Goal: Find specific page/section: Find specific page/section

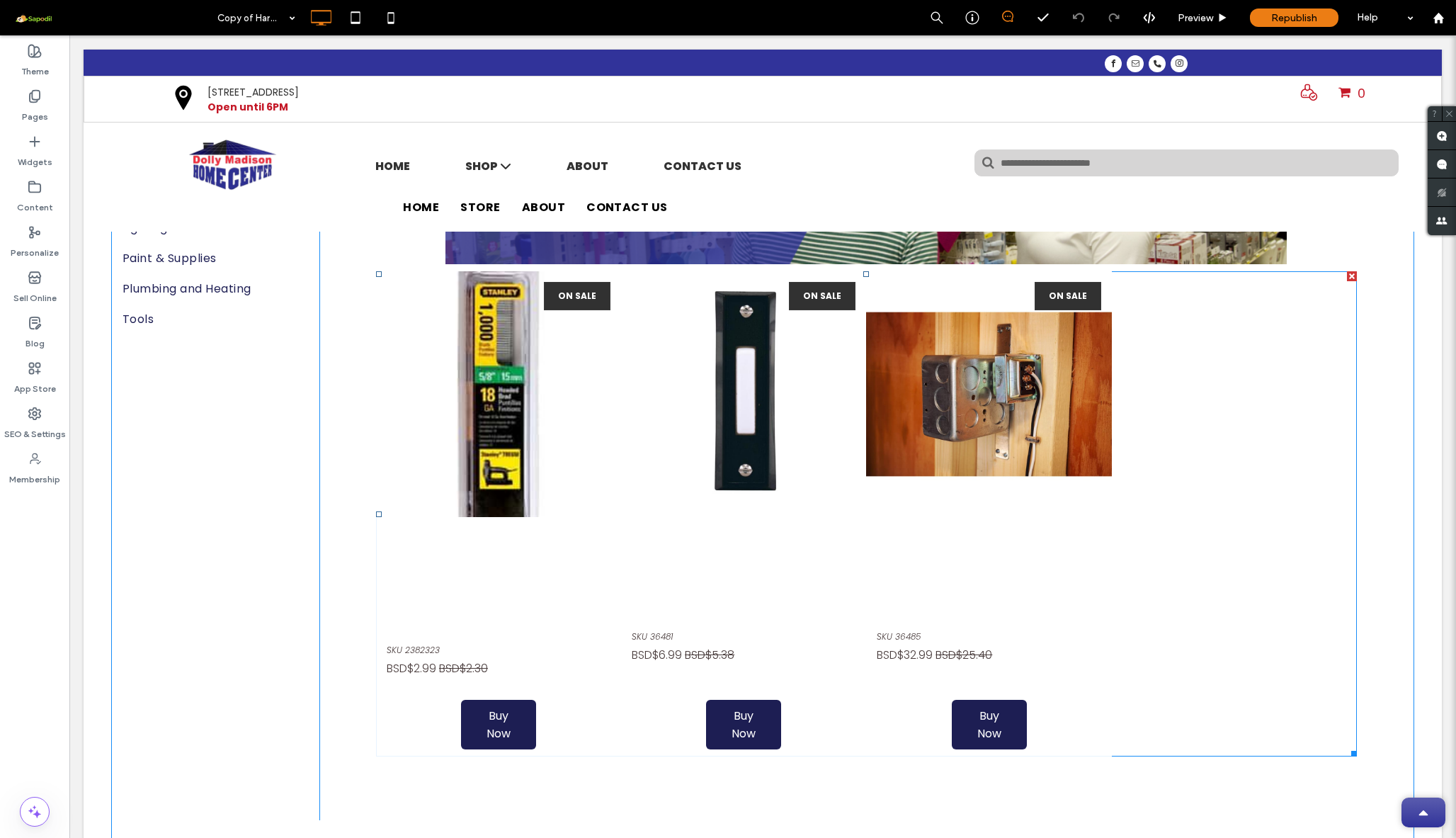
scroll to position [289, 0]
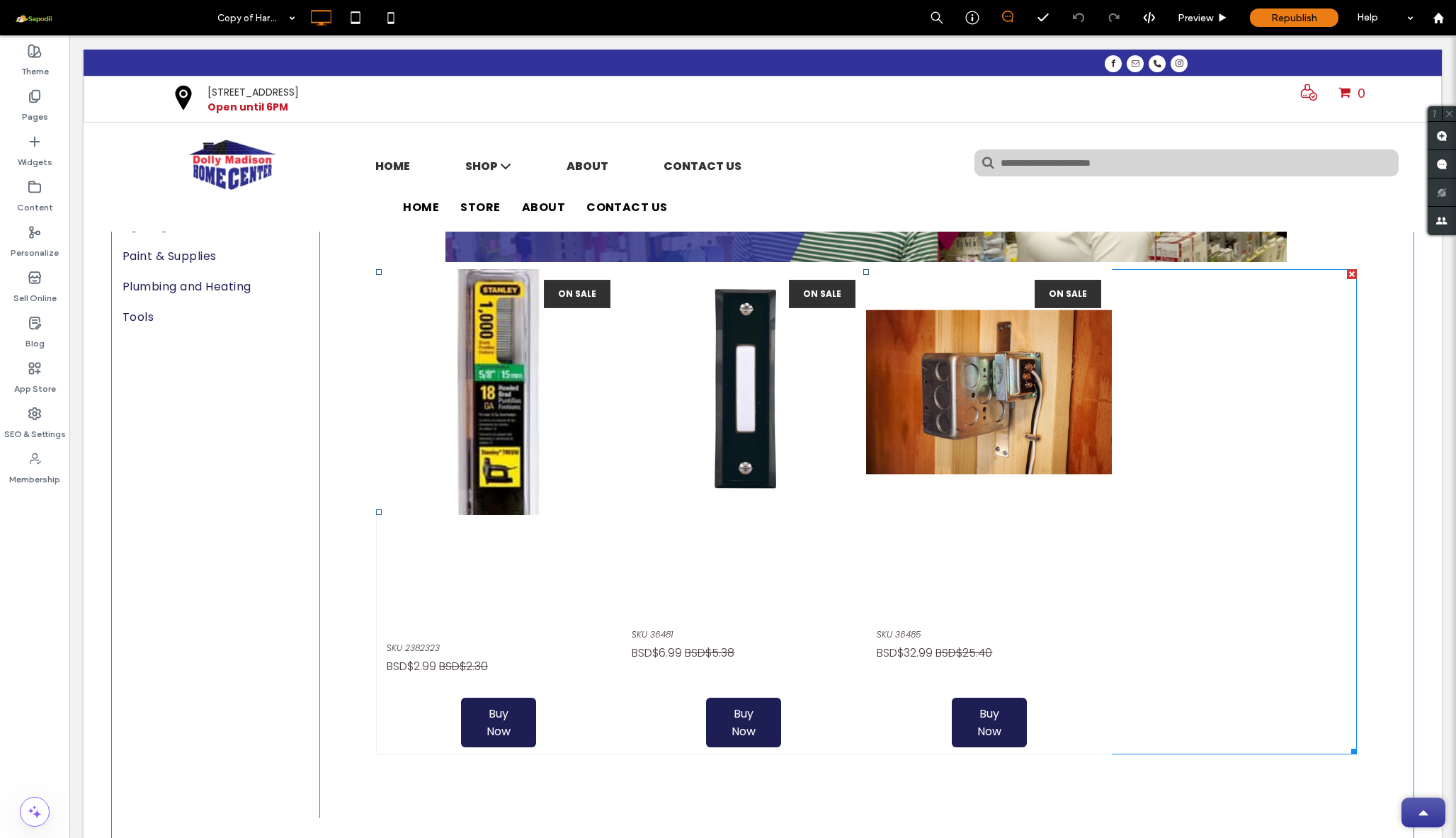
click at [1098, 501] on link at bounding box center [989, 391] width 245 height 245
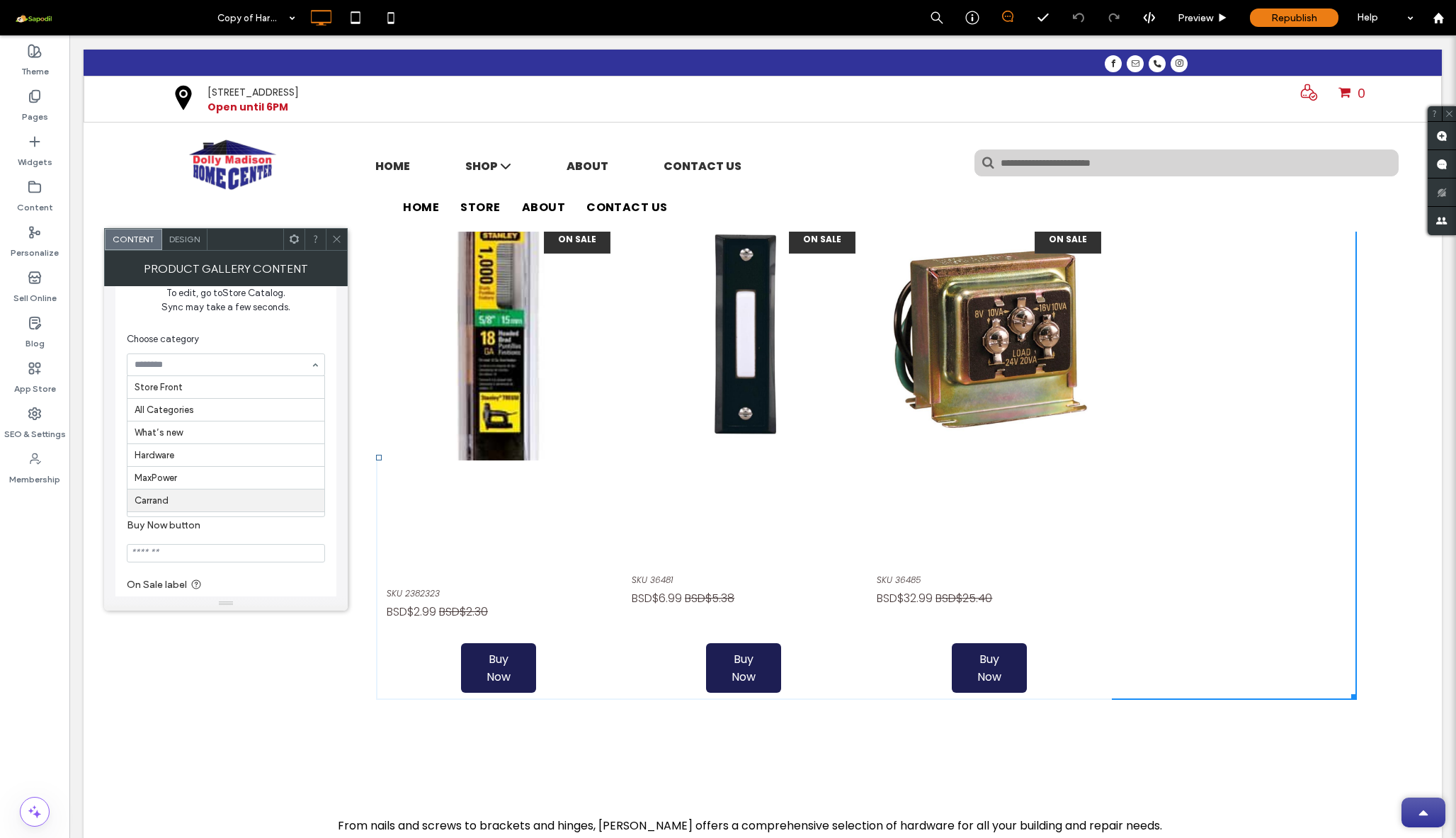
scroll to position [135, 0]
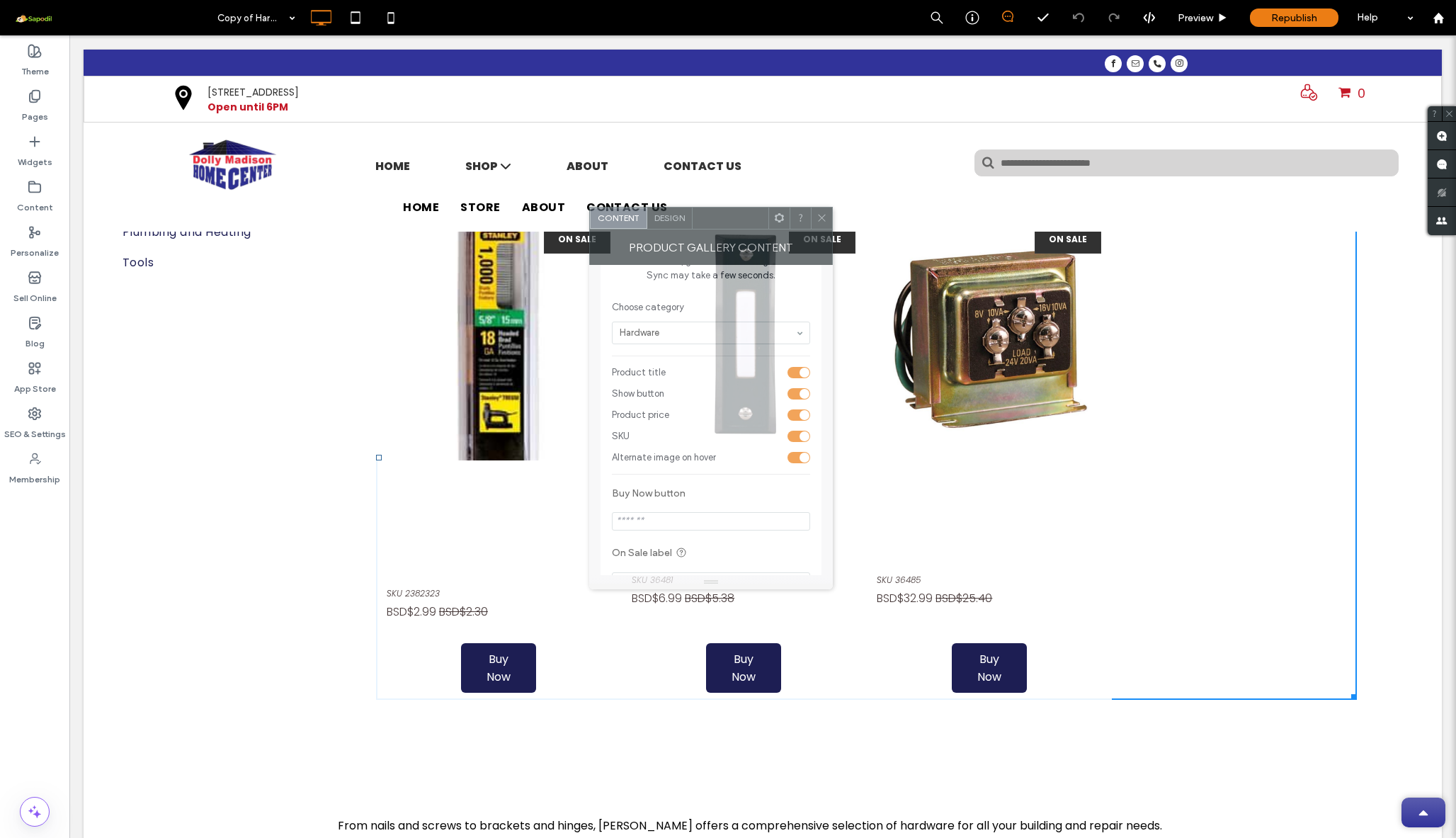
drag, startPoint x: 247, startPoint y: 242, endPoint x: 759, endPoint y: 227, distance: 512.2
click at [759, 227] on div at bounding box center [730, 218] width 76 height 21
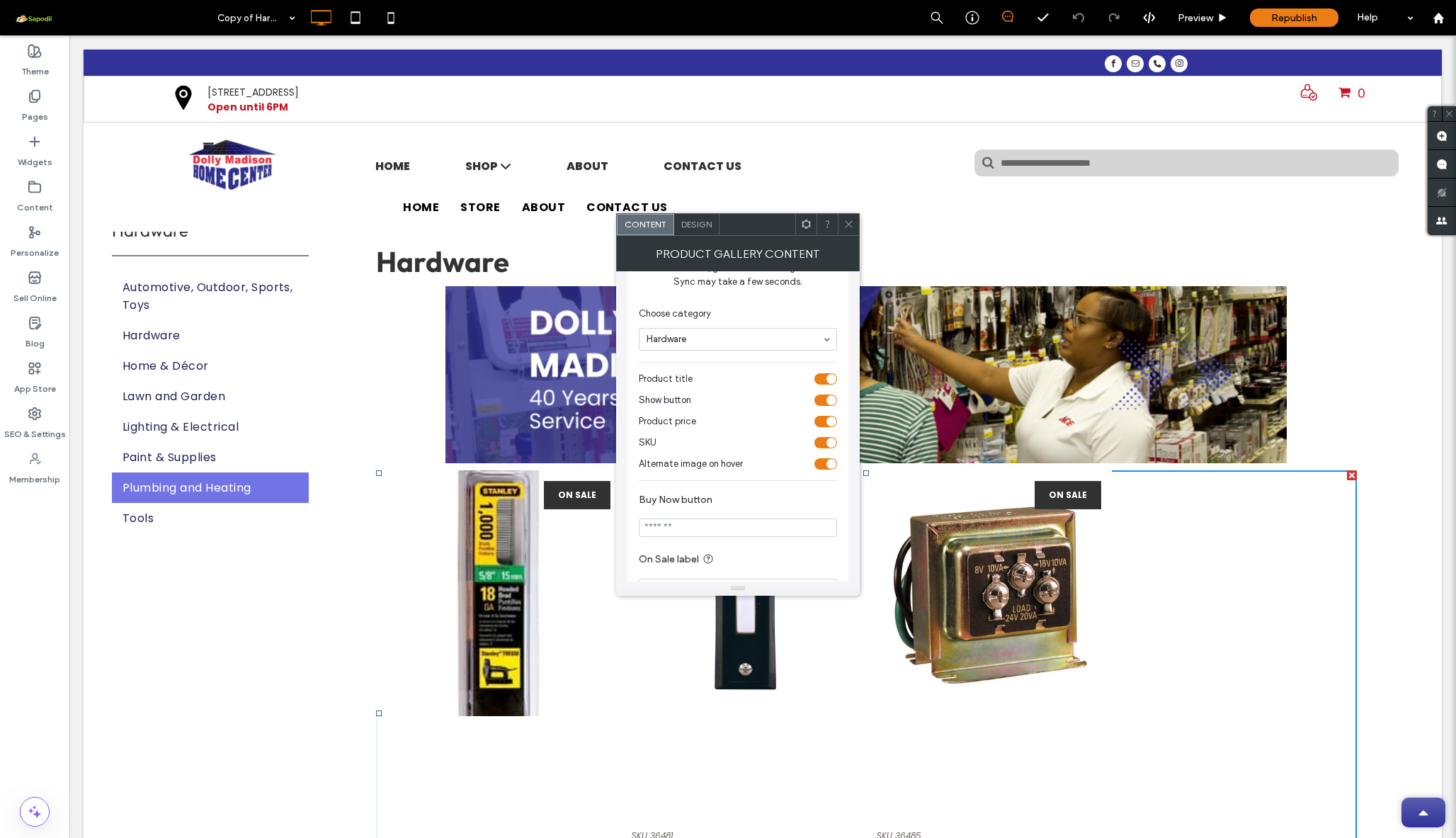
scroll to position [84, 0]
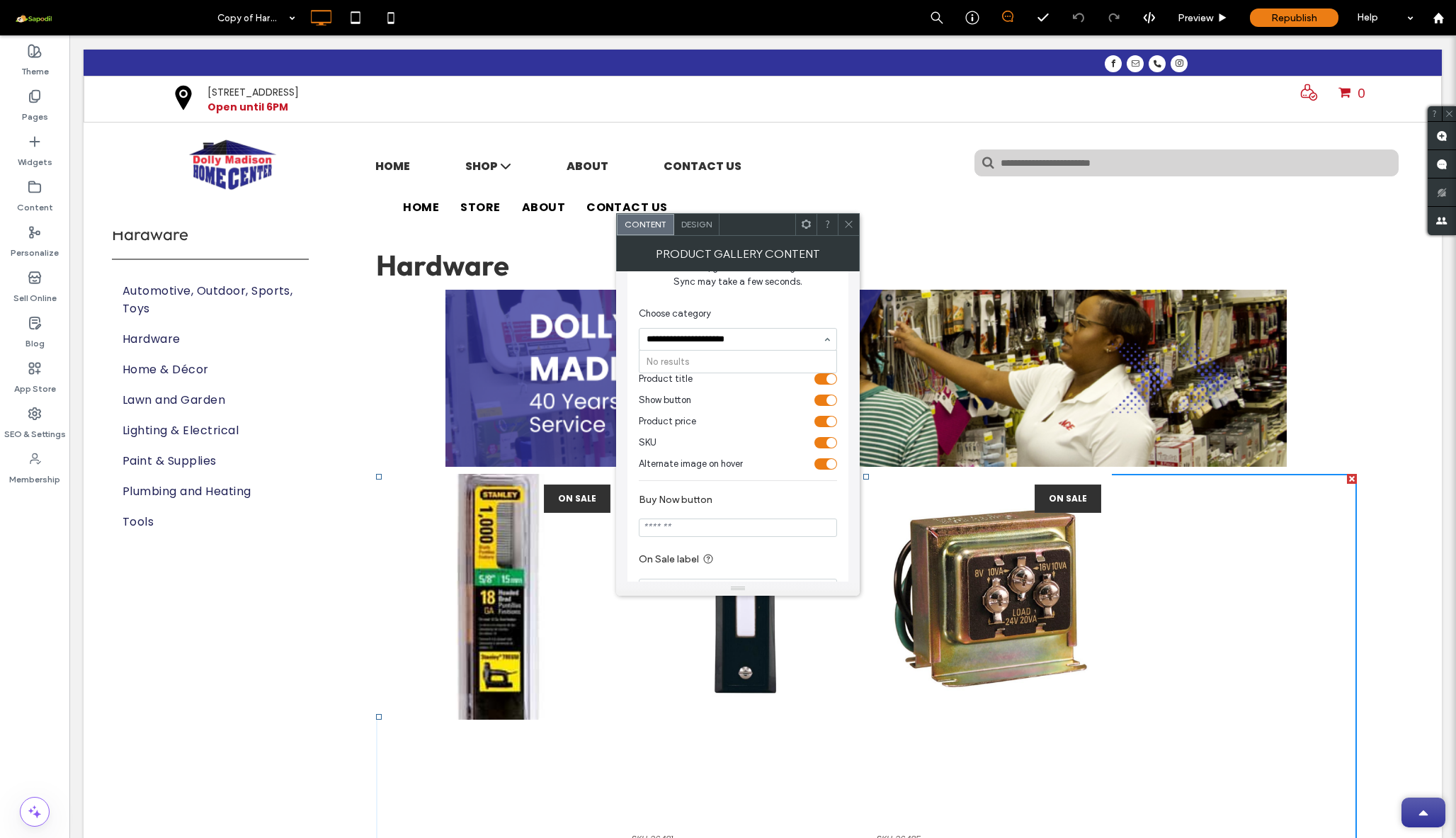
type input "**********"
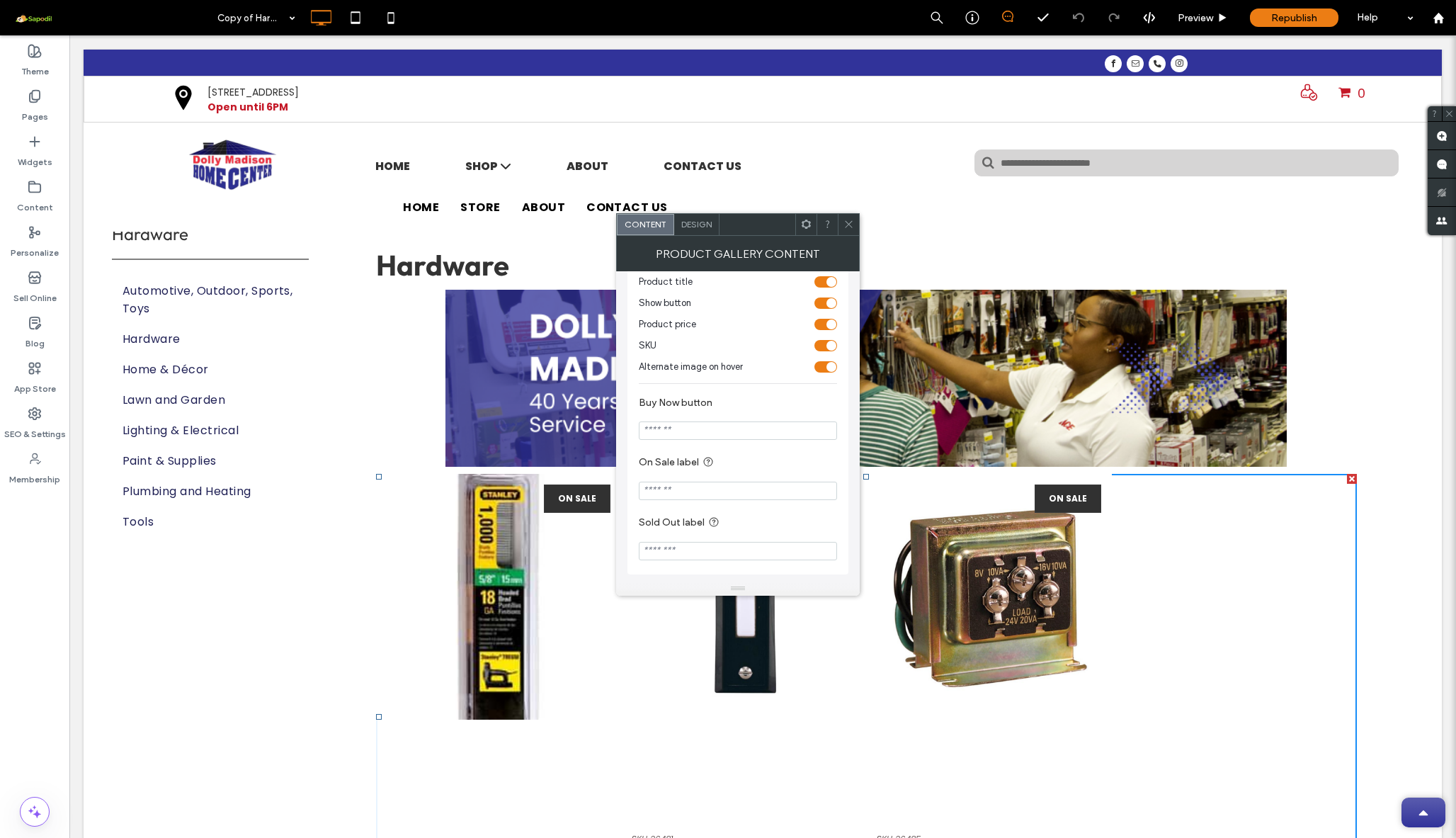
click at [841, 221] on div at bounding box center [848, 225] width 21 height 21
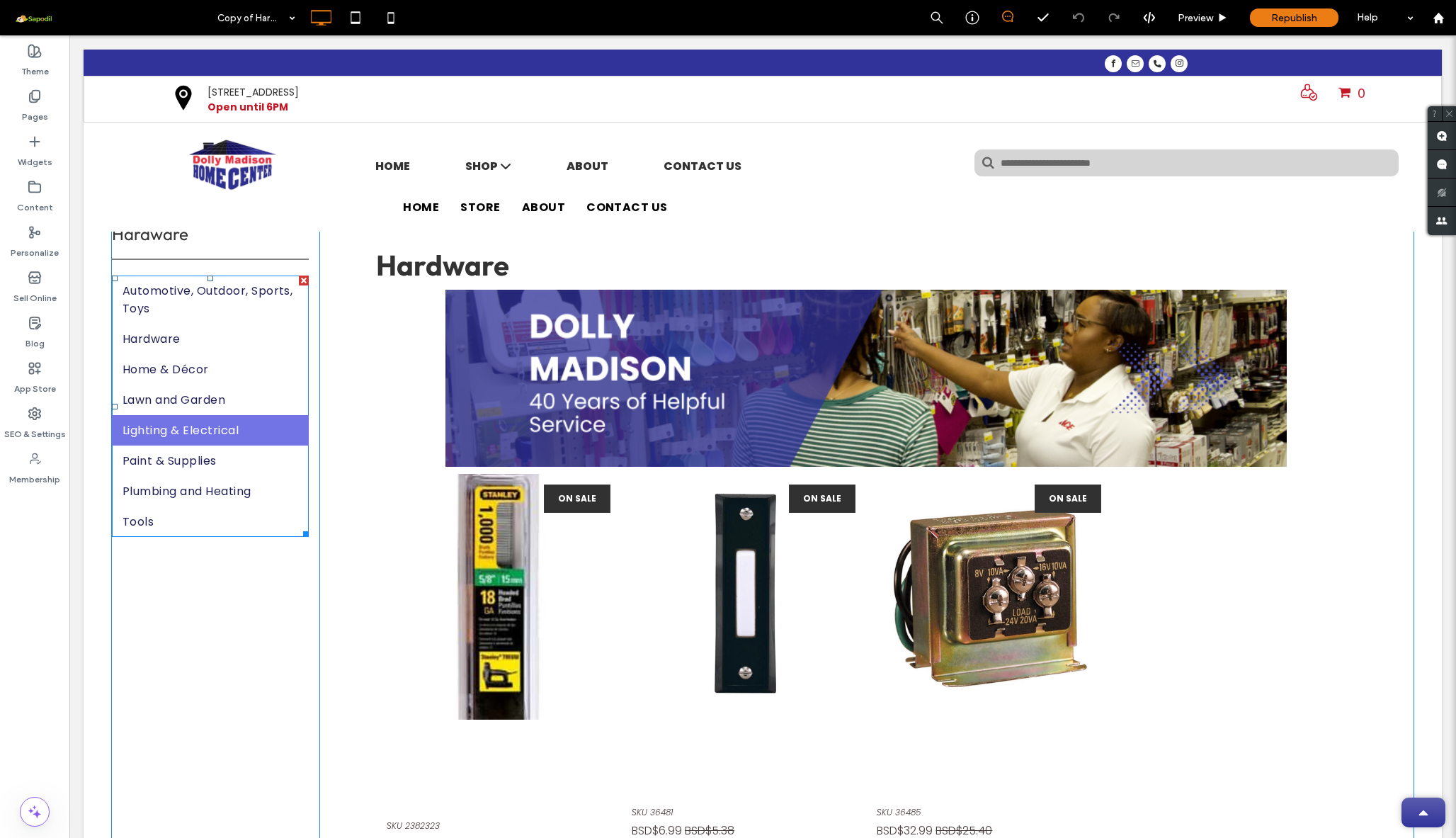
click at [187, 439] on span "Lighting & Electrical" at bounding box center [180, 430] width 116 height 18
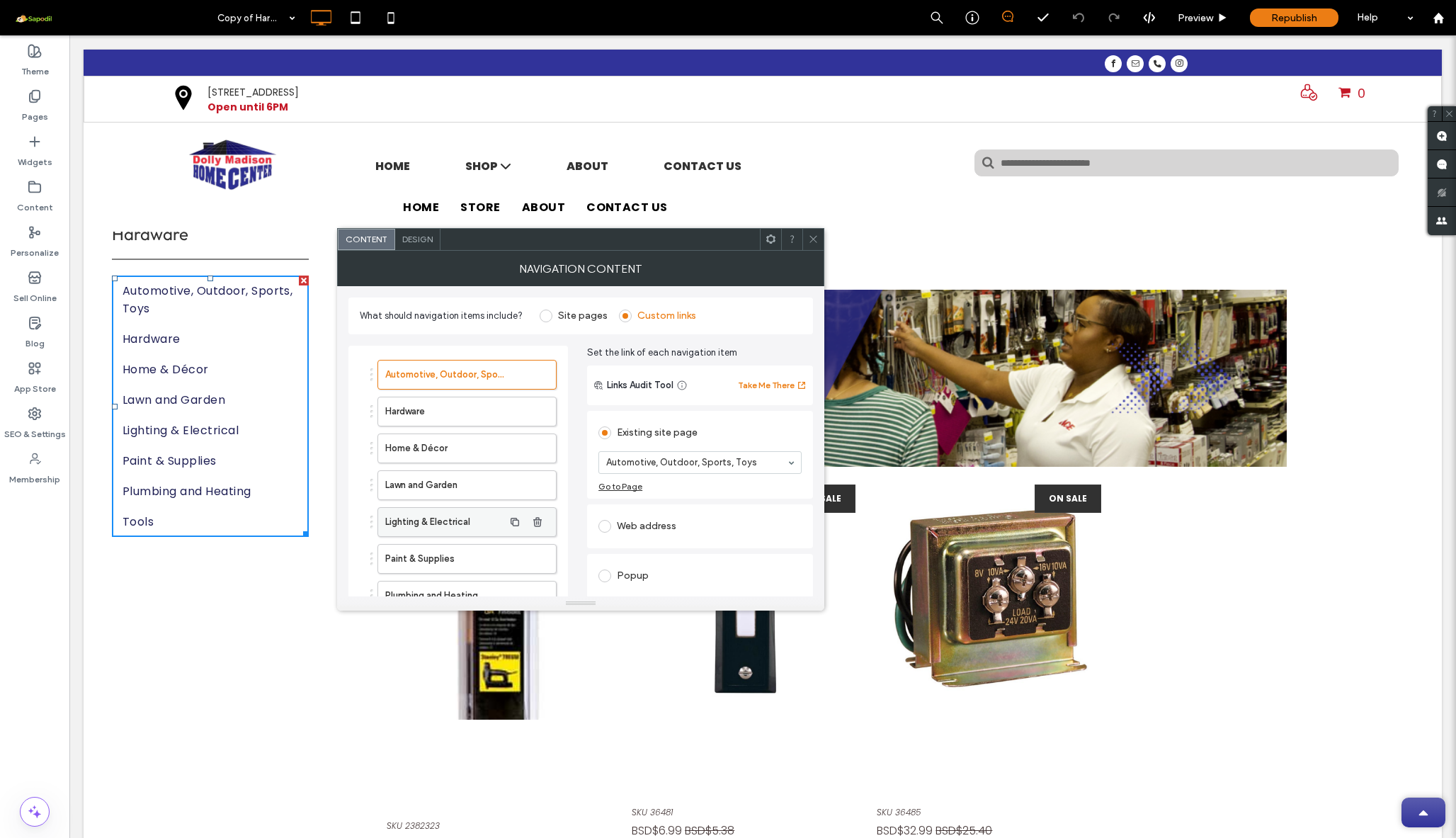
click at [443, 525] on label "Lighting & Electrical" at bounding box center [444, 522] width 118 height 28
click at [814, 240] on use at bounding box center [813, 239] width 7 height 7
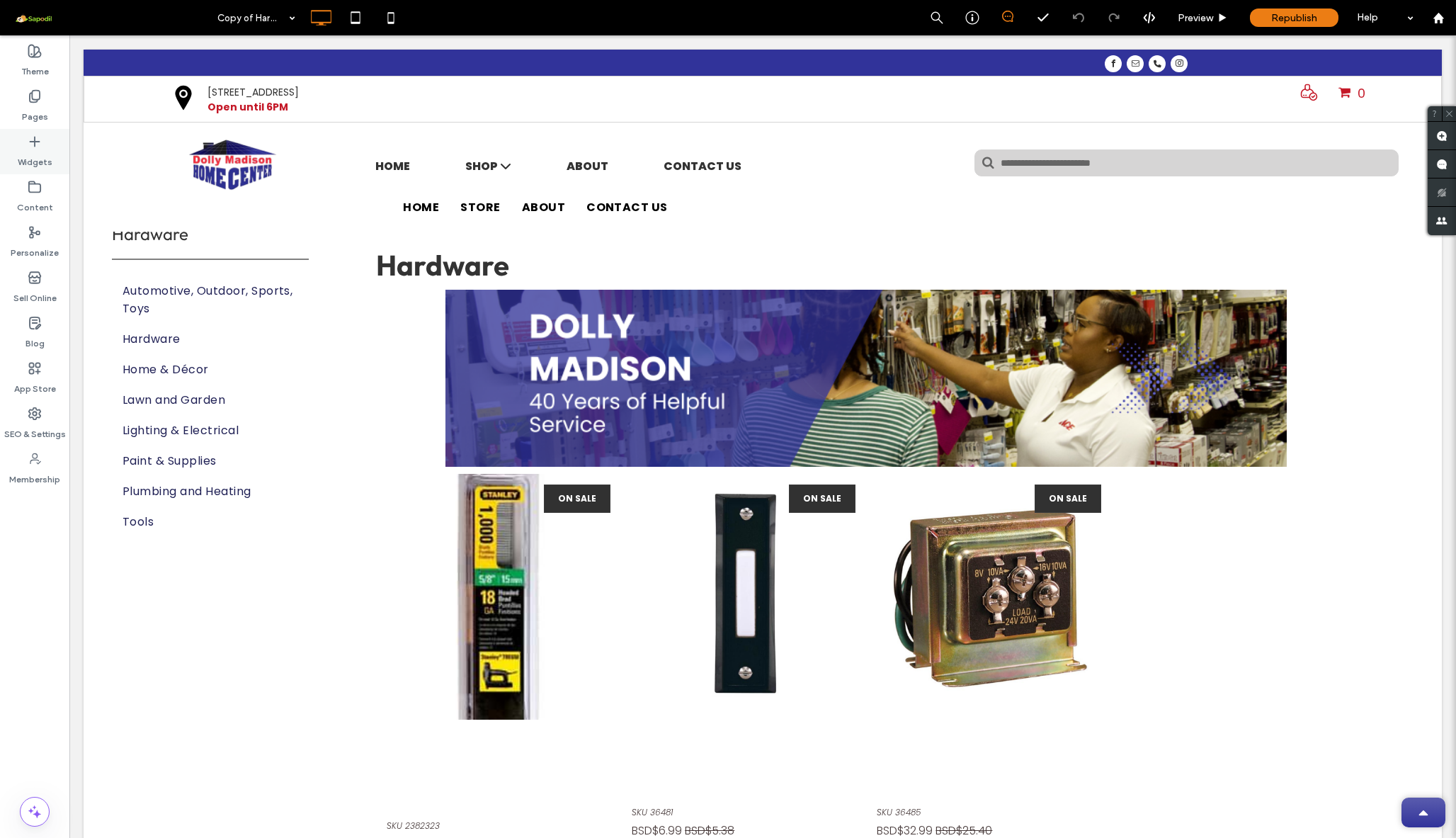
click at [36, 154] on label "Widgets" at bounding box center [35, 159] width 35 height 20
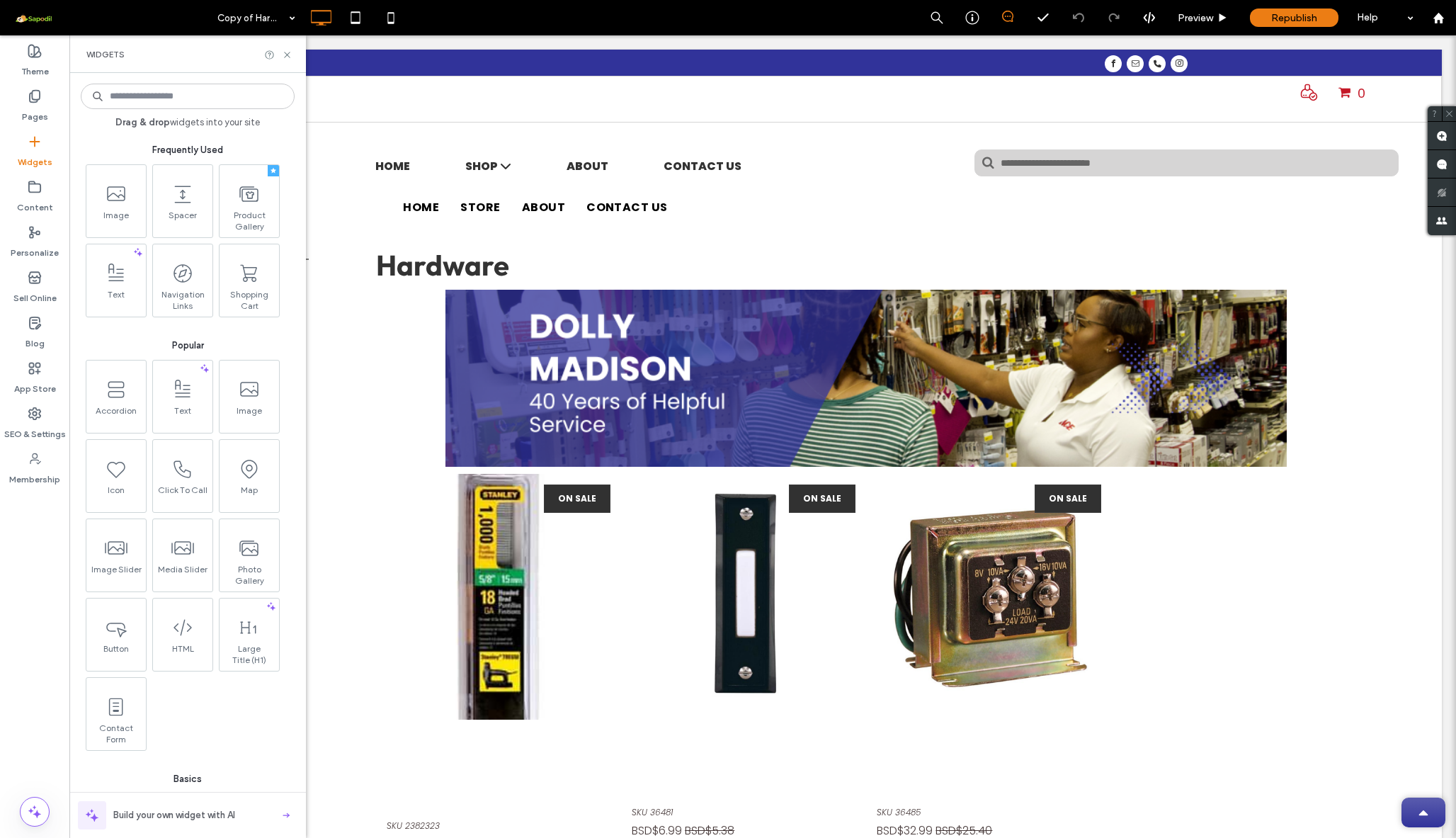
click at [214, 102] on input at bounding box center [187, 96] width 214 height 25
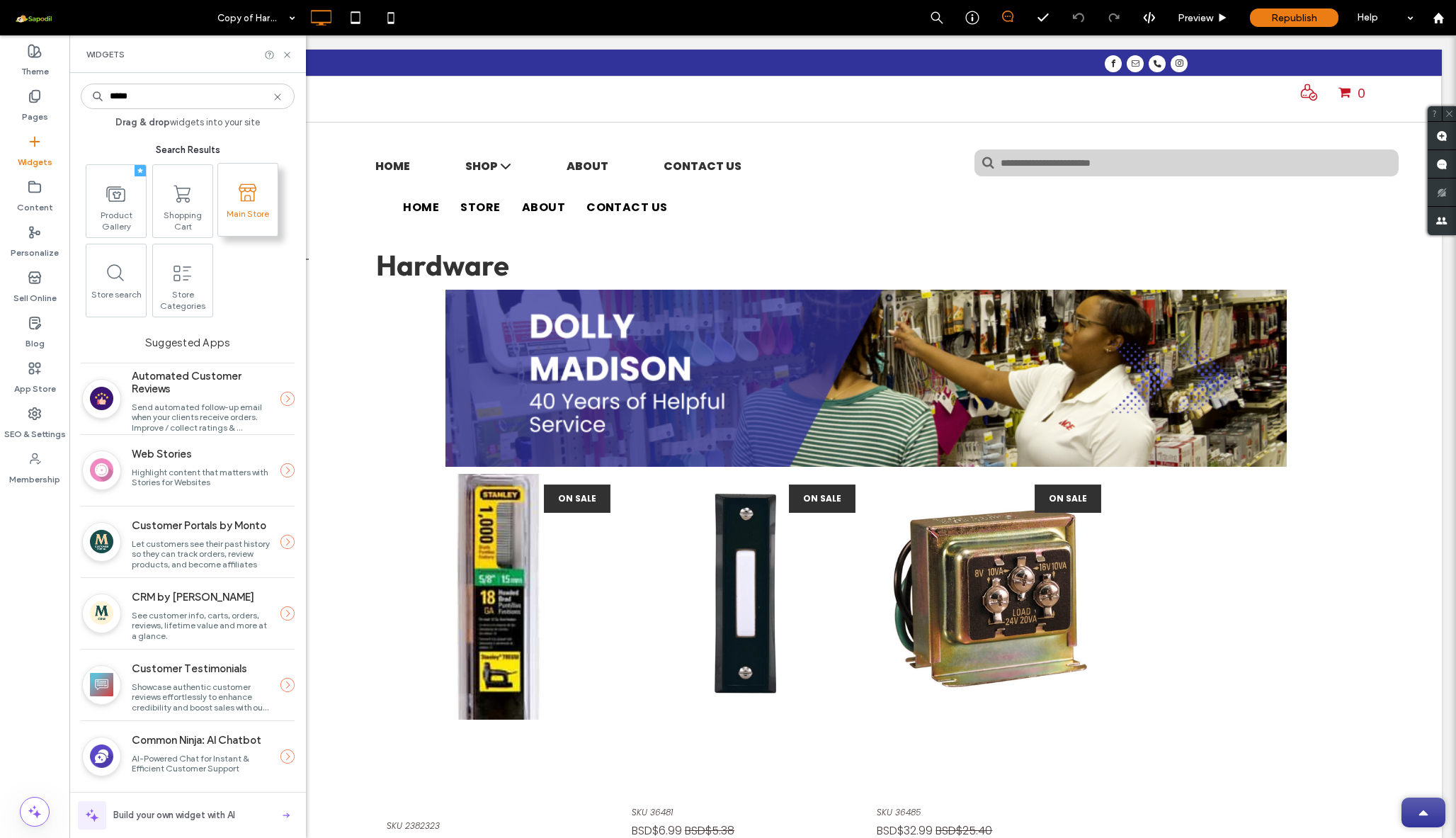
type input "*****"
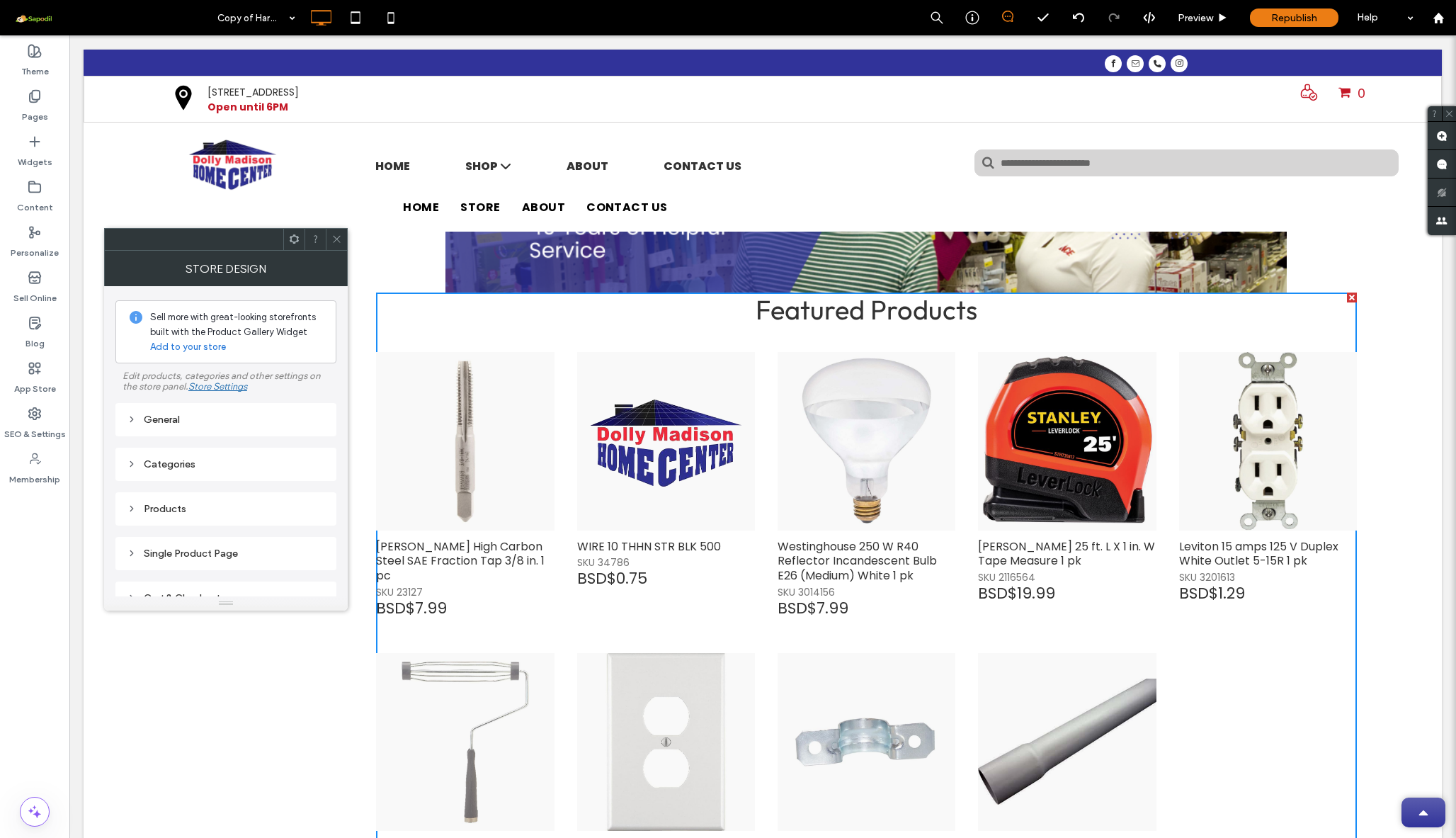
scroll to position [246, 0]
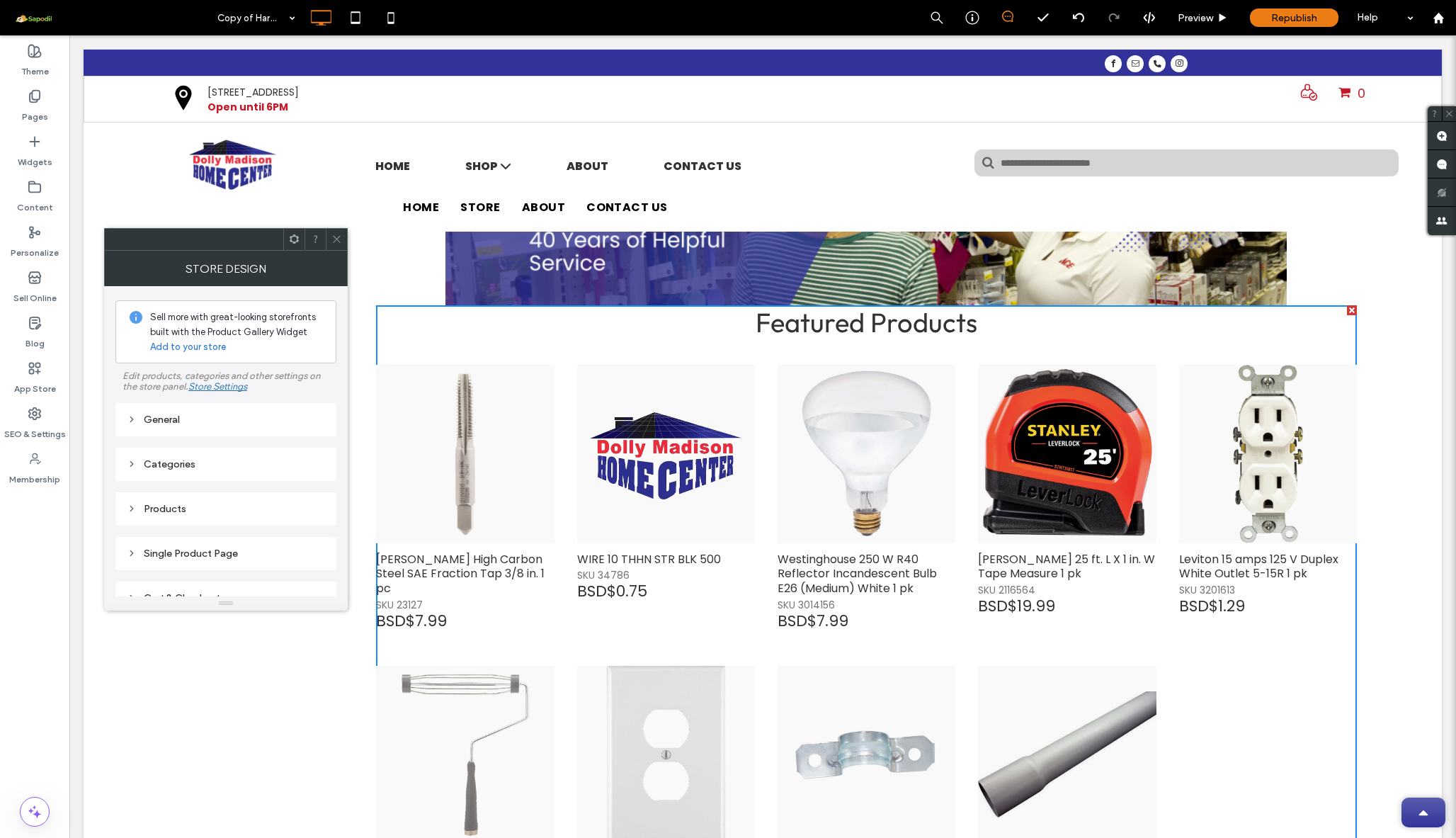
click at [184, 470] on div "Categories" at bounding box center [226, 465] width 198 height 19
click at [239, 431] on div "General" at bounding box center [226, 419] width 221 height 33
click at [226, 422] on div "General" at bounding box center [226, 419] width 198 height 12
type input "********"
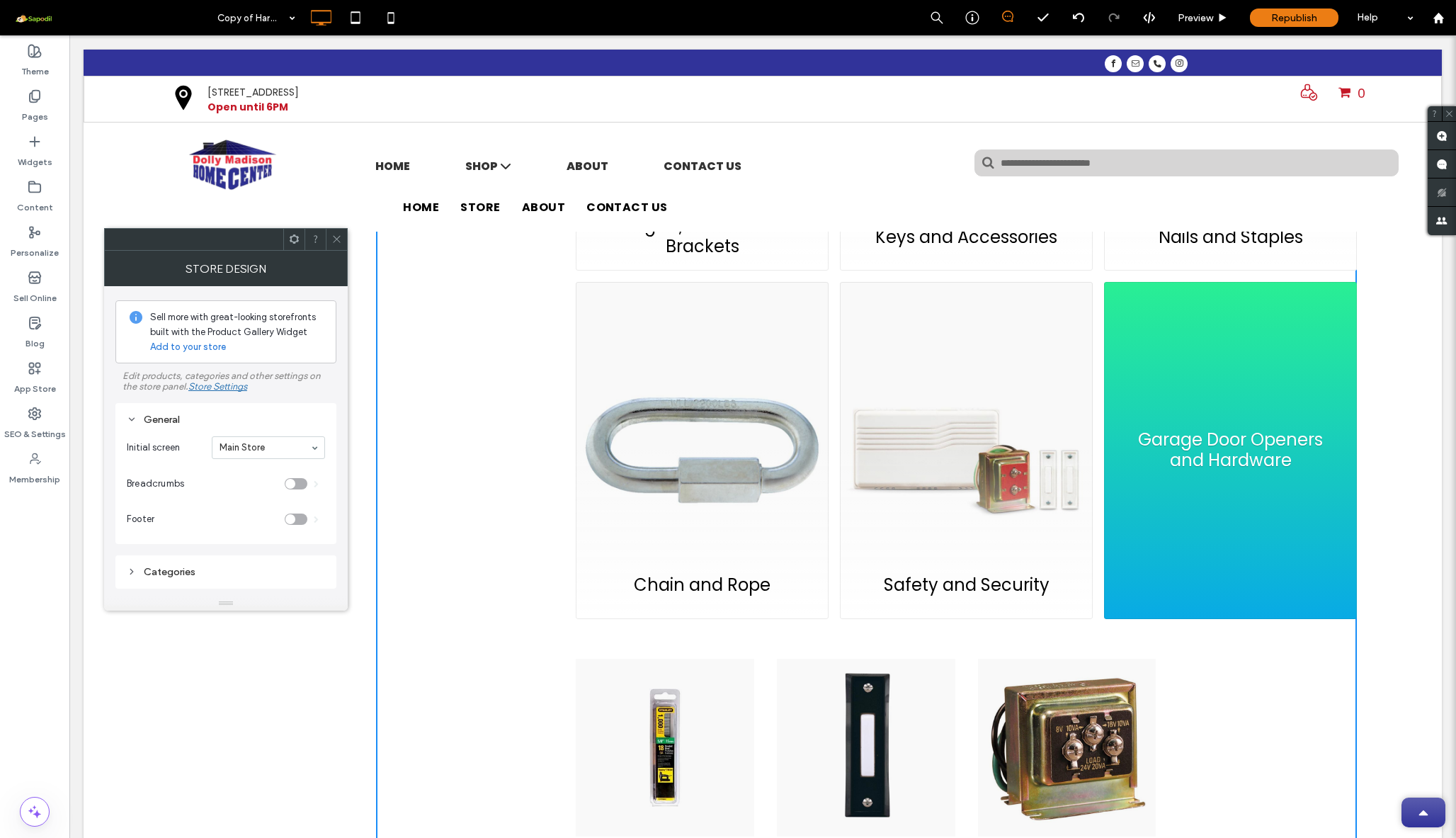
scroll to position [2069, 0]
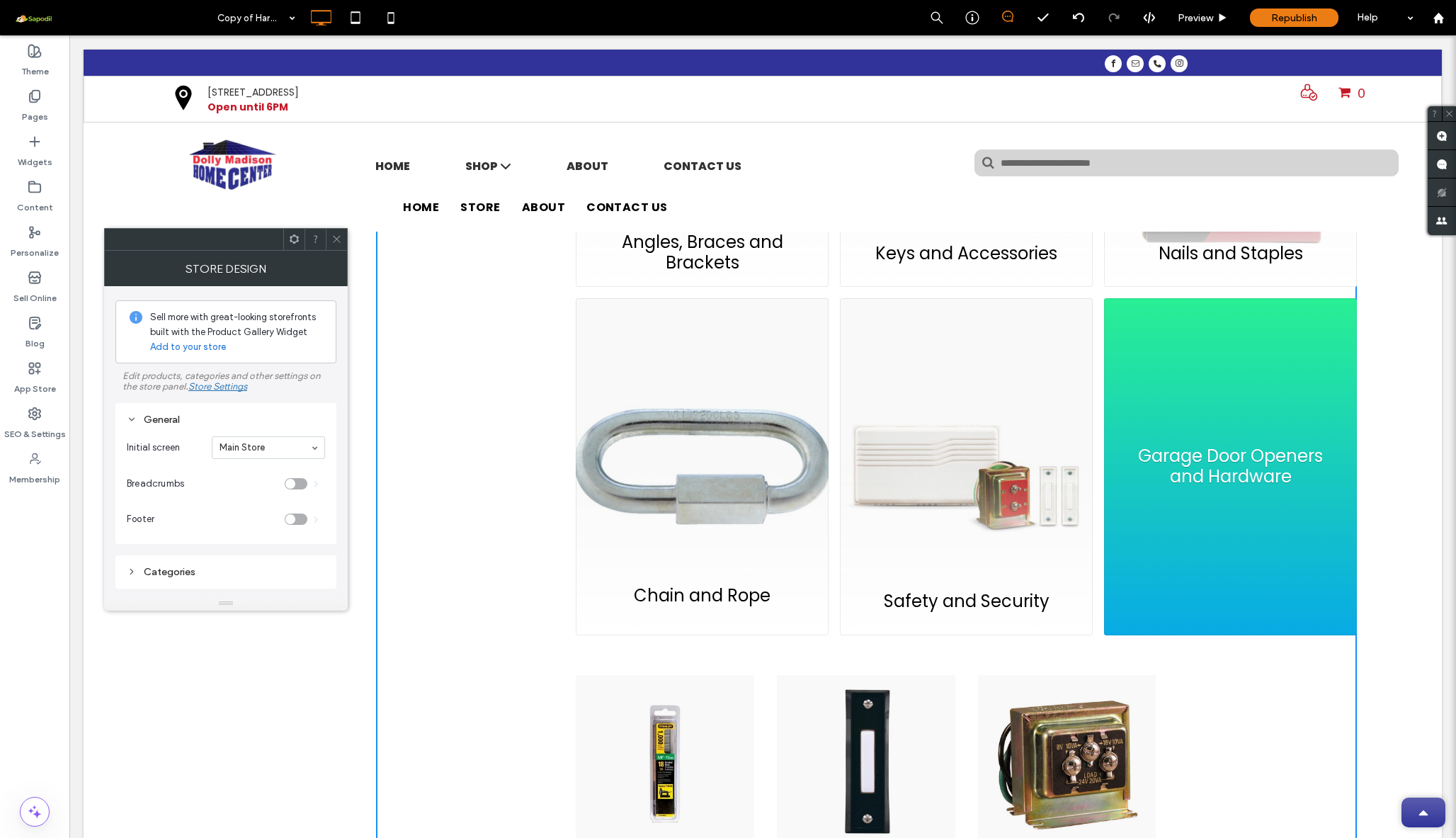
click at [720, 496] on div "Chain and Rope" at bounding box center [701, 467] width 253 height 337
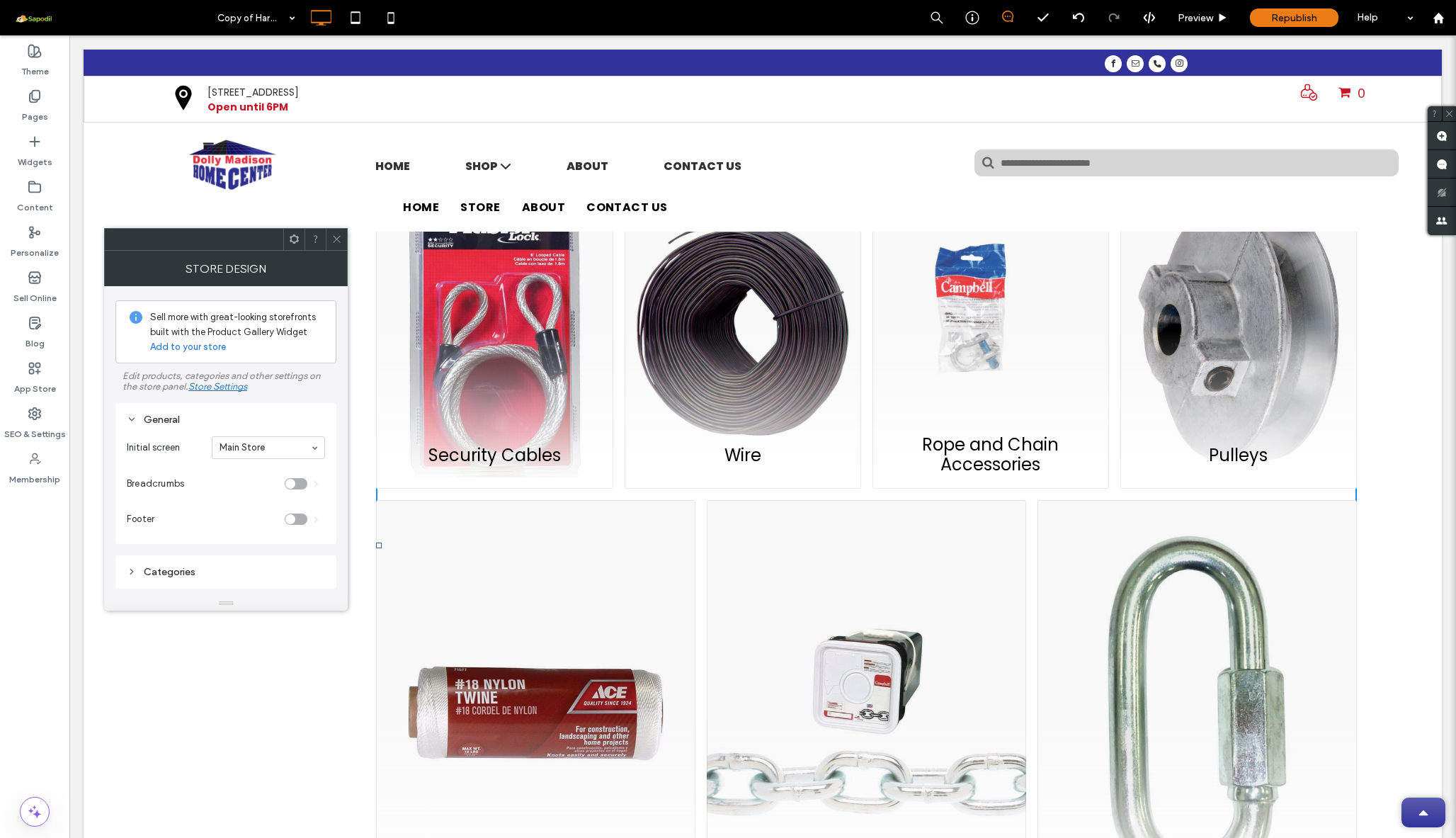
scroll to position [409, 0]
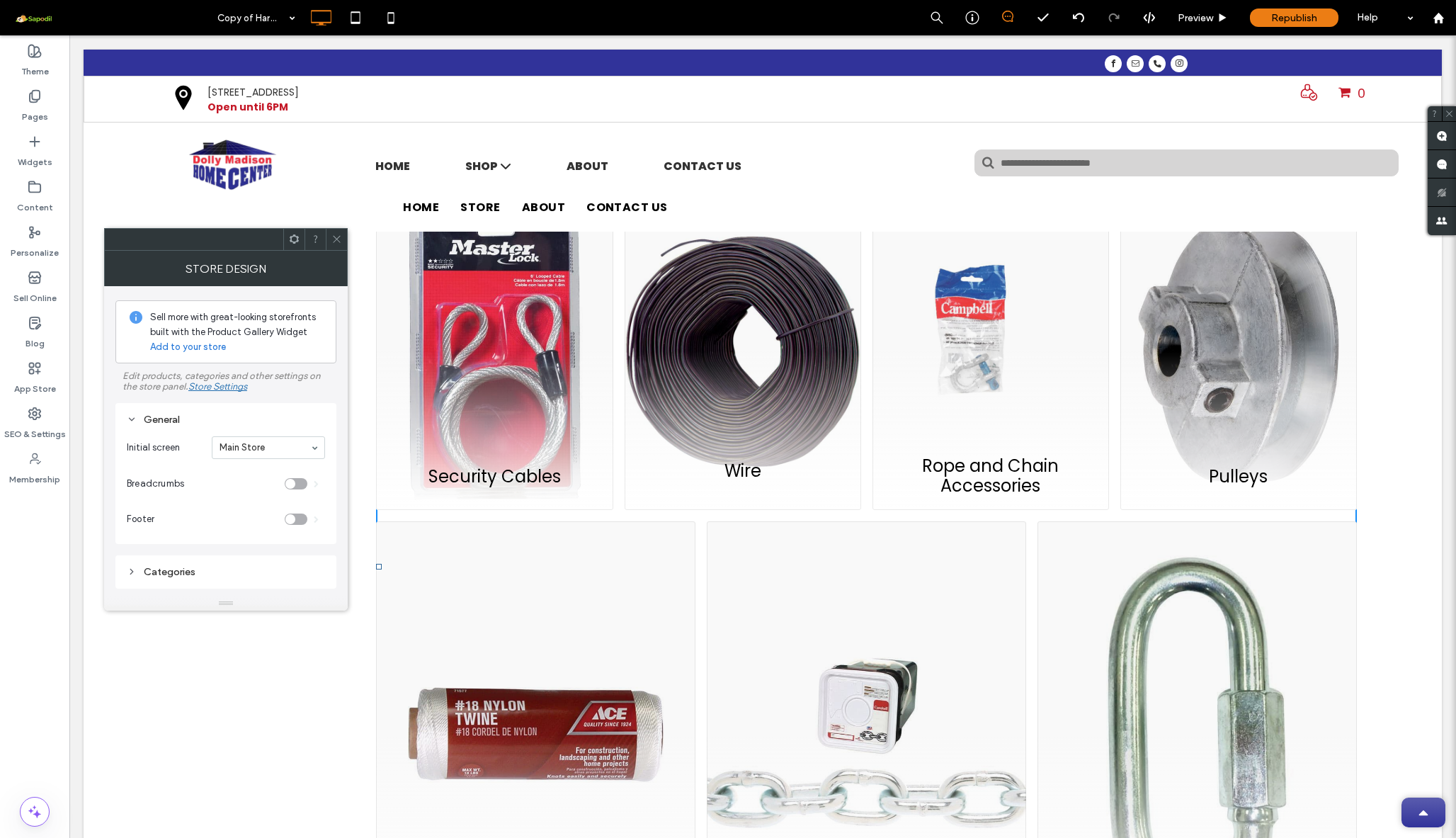
click at [709, 356] on div "Wire" at bounding box center [742, 351] width 236 height 317
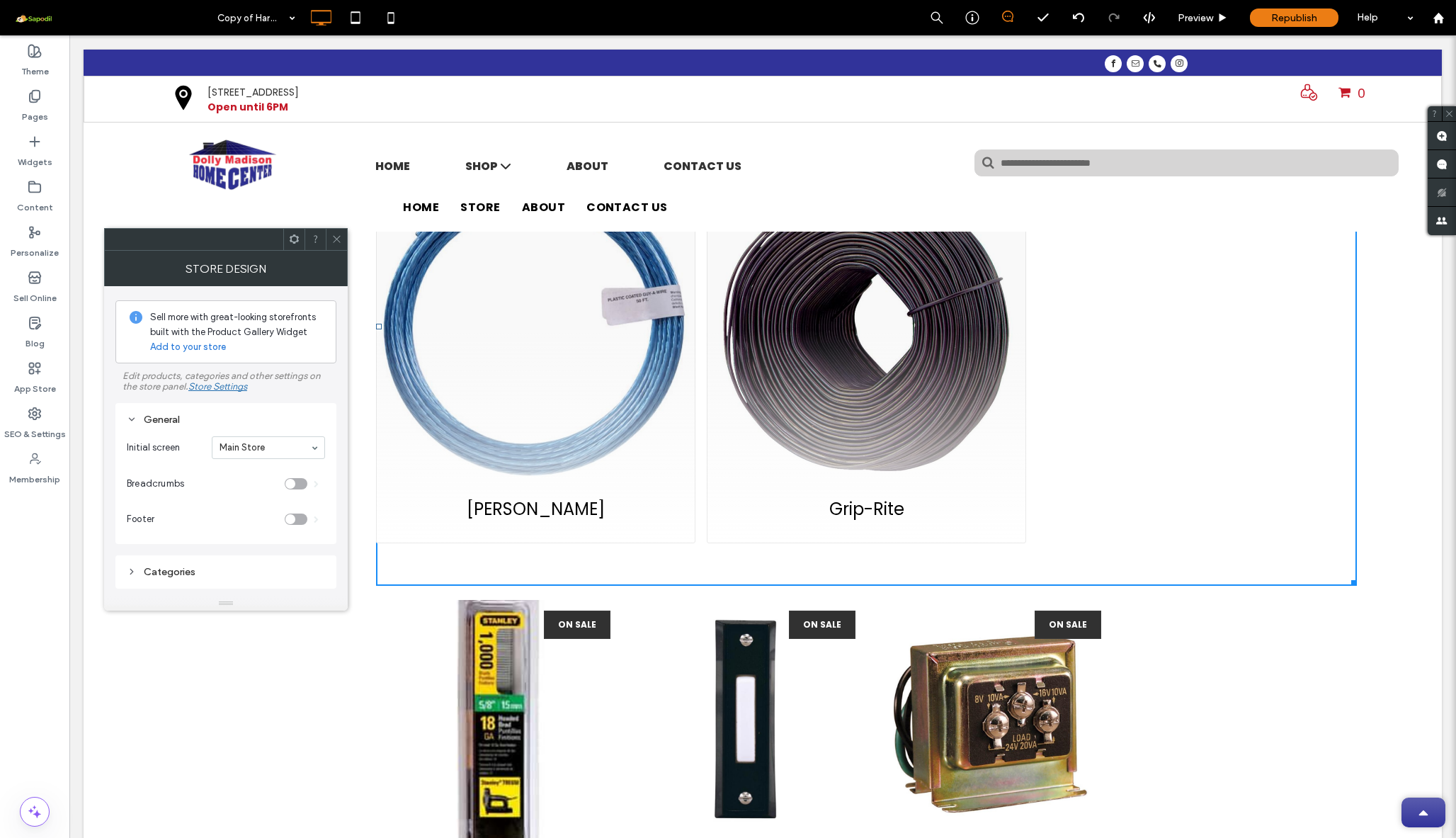
scroll to position [491, 0]
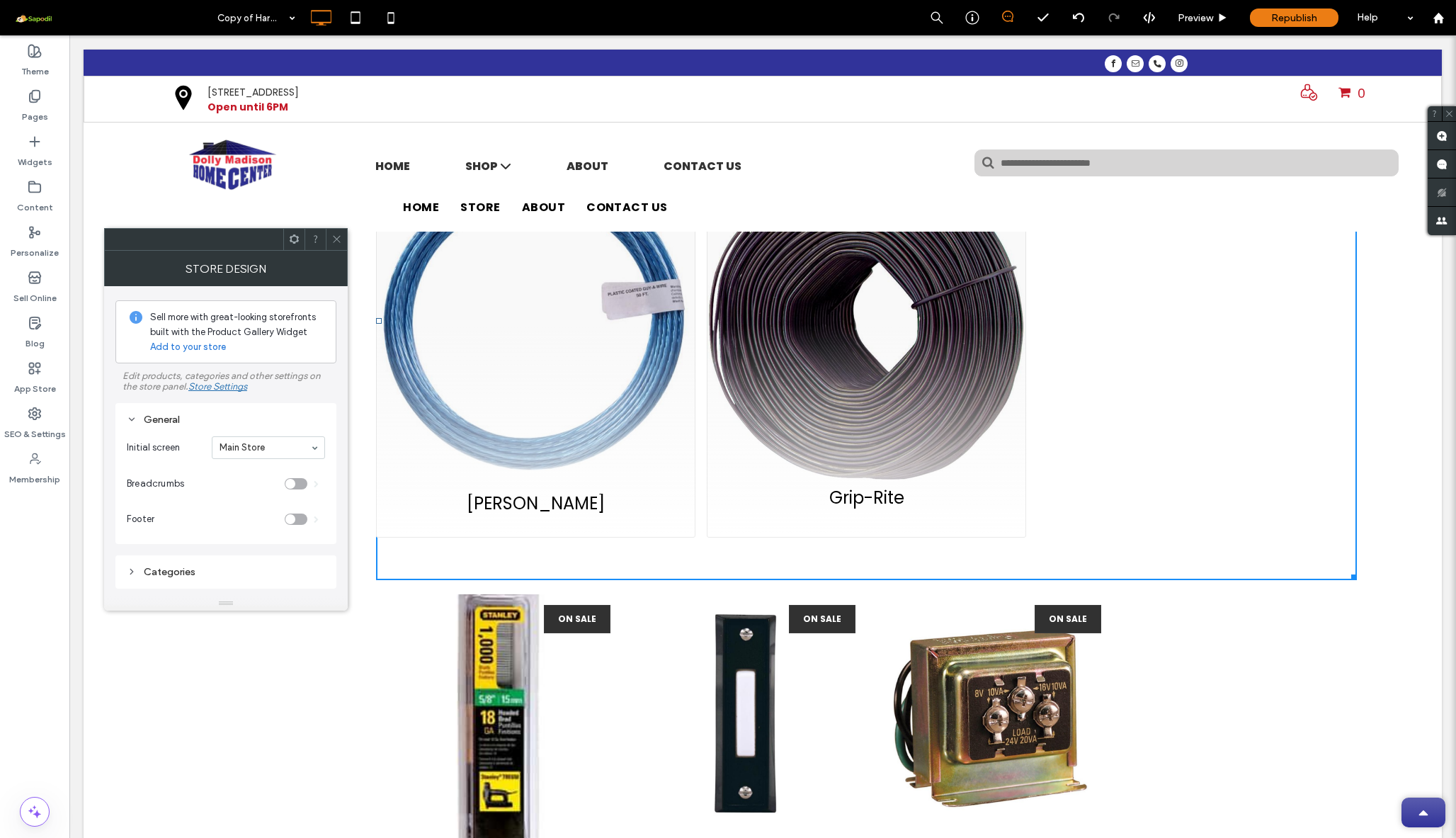
click at [855, 404] on div "Grip-Rite" at bounding box center [866, 324] width 319 height 426
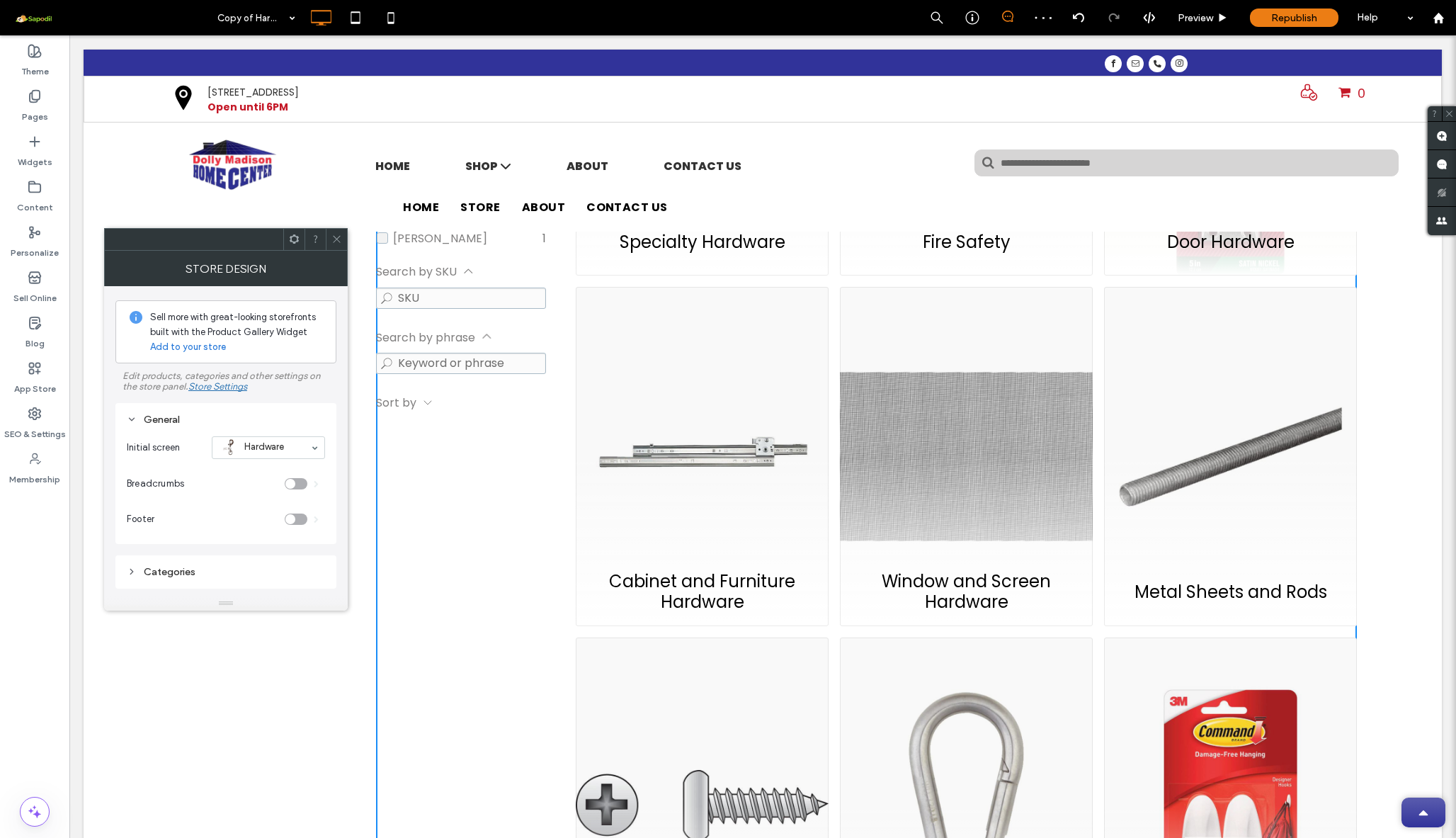
scroll to position [712, 0]
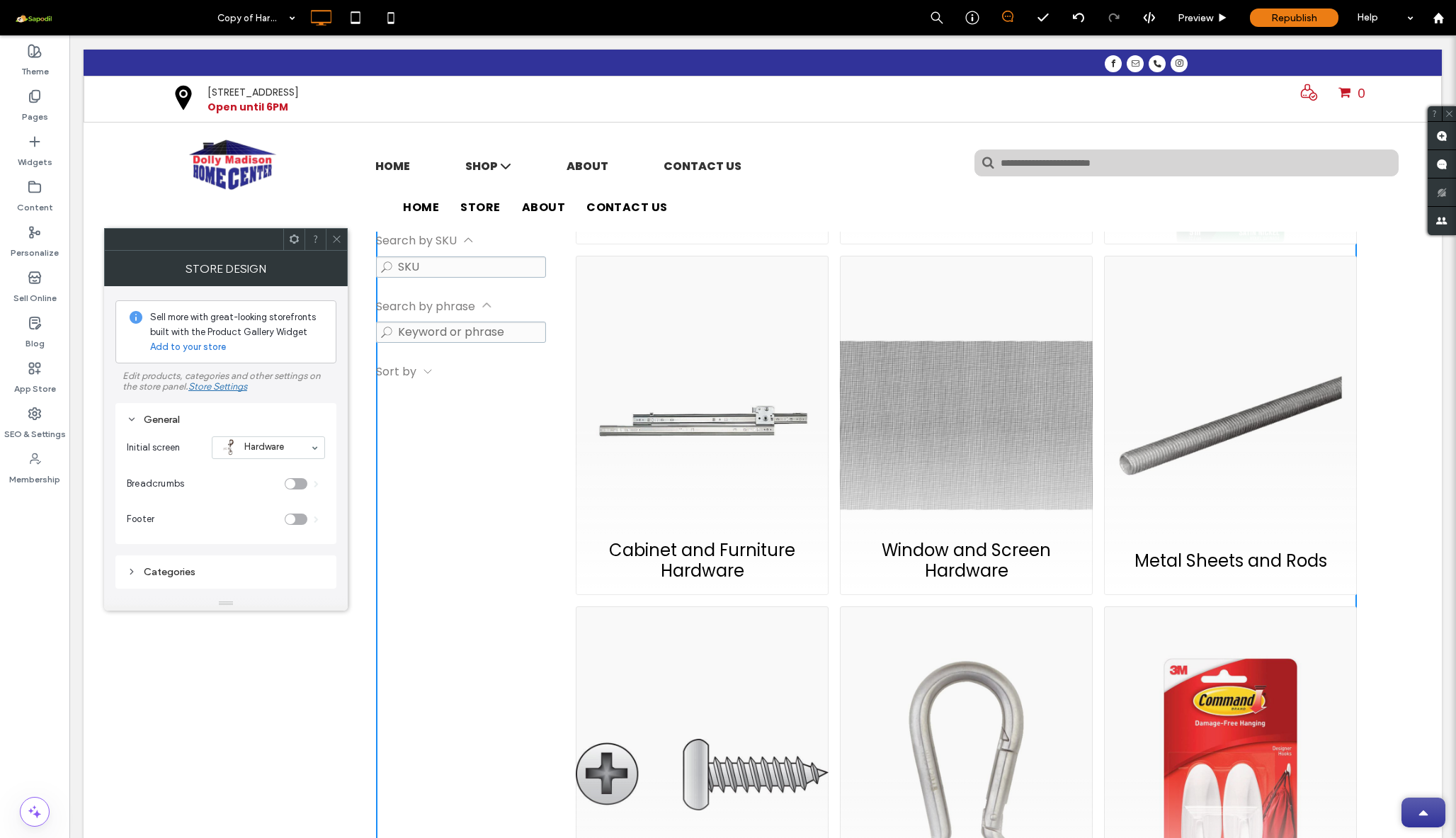
click at [258, 449] on input at bounding box center [264, 448] width 90 height 10
click at [335, 238] on icon at bounding box center [337, 239] width 10 height 10
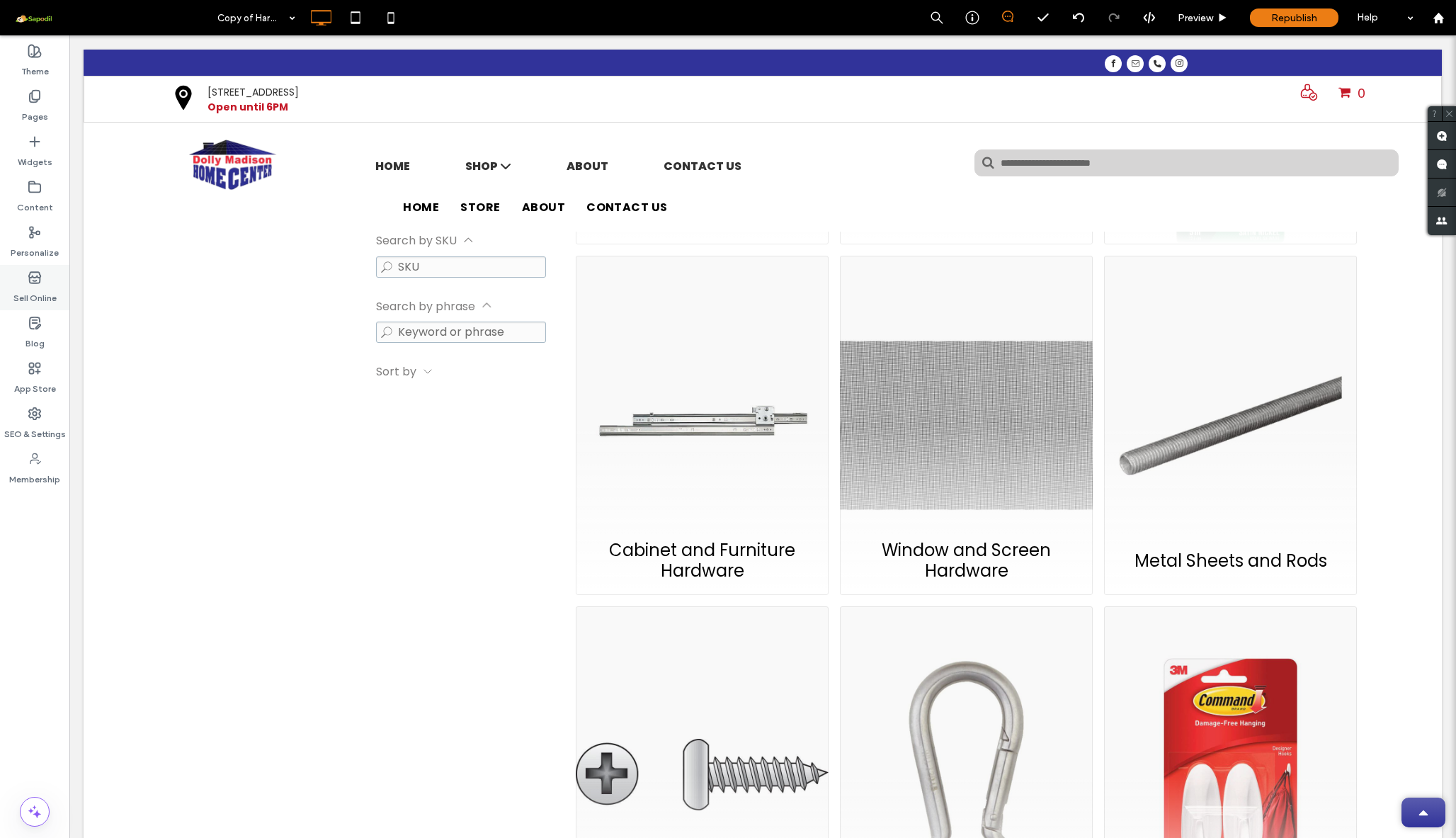
click at [32, 275] on icon at bounding box center [34, 277] width 14 height 14
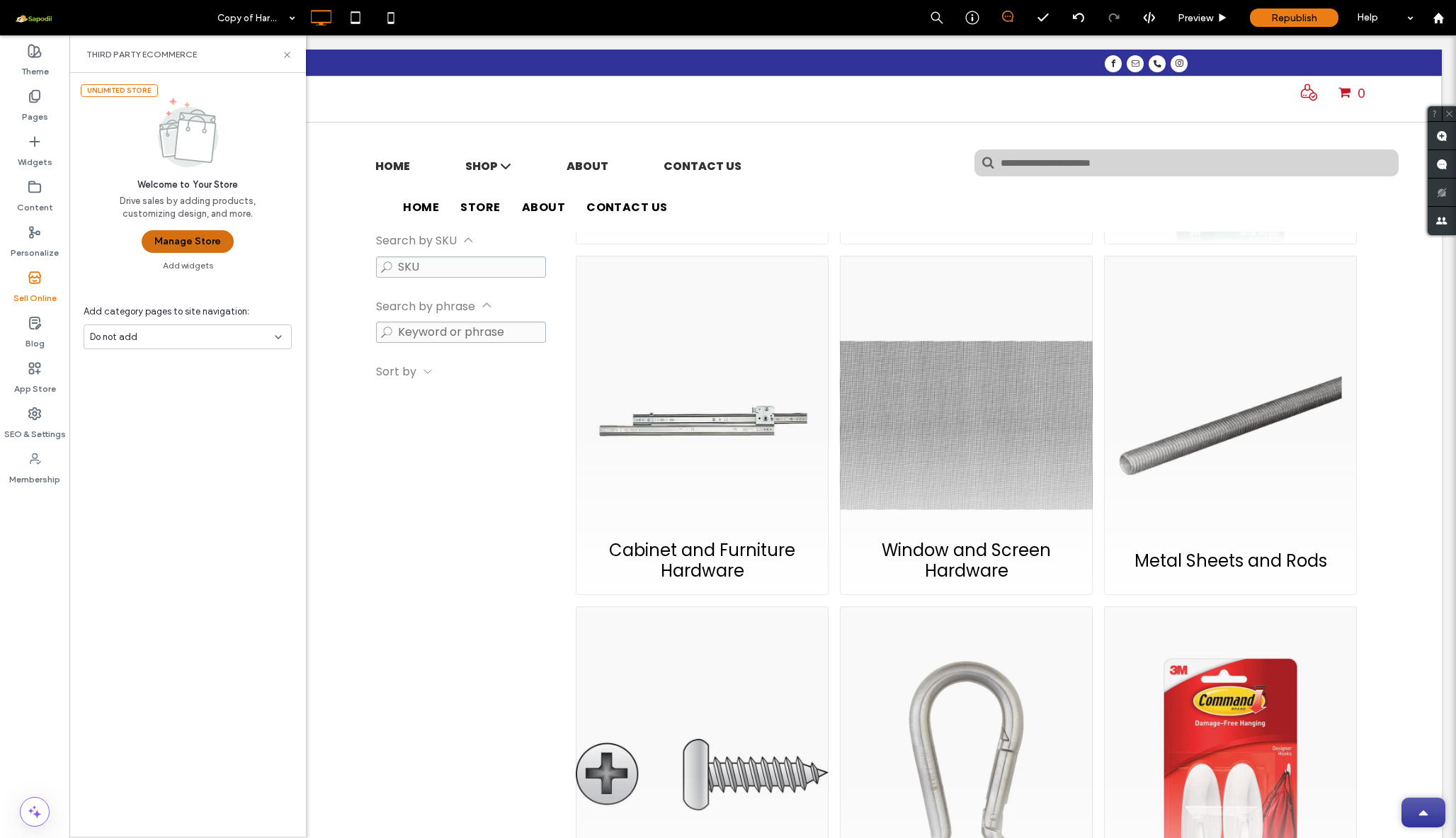
click at [230, 234] on button "Manage Store" at bounding box center [187, 242] width 92 height 23
